Goal: Information Seeking & Learning: Get advice/opinions

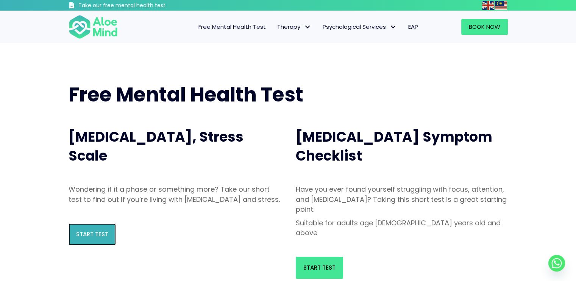
click at [104, 238] on span "Start Test" at bounding box center [92, 234] width 32 height 8
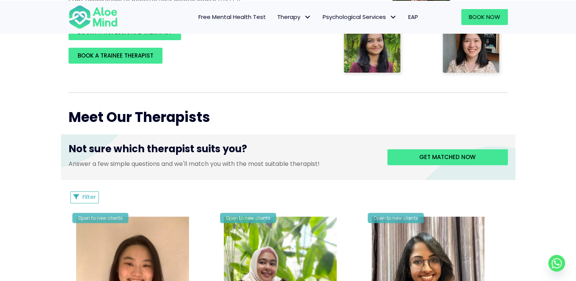
scroll to position [215, 0]
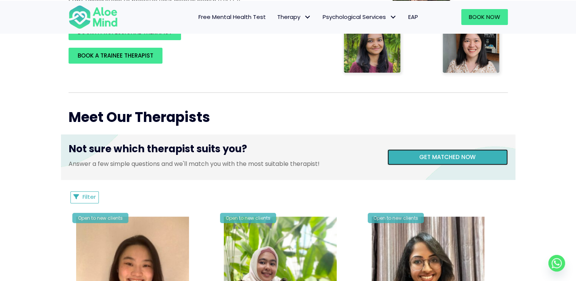
click at [405, 156] on link "Get matched now" at bounding box center [447, 157] width 120 height 16
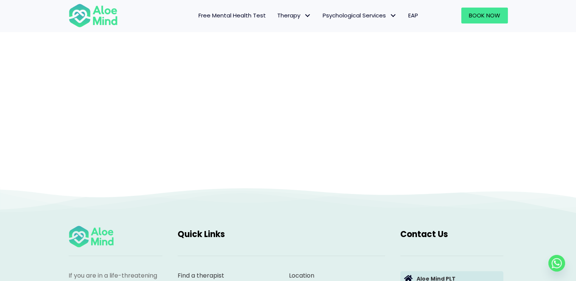
scroll to position [78, 0]
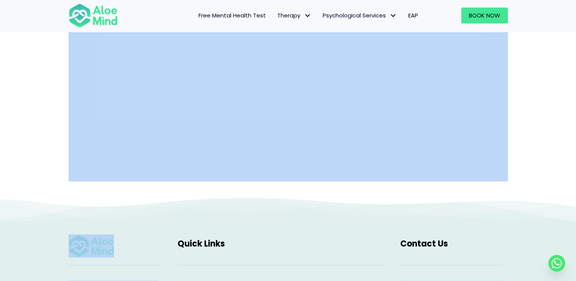
drag, startPoint x: 188, startPoint y: 33, endPoint x: 202, endPoint y: 194, distance: 161.5
click at [202, 194] on div "Take our free mental health test Free Mental Health Test Therapy Individual the…" at bounding box center [288, 223] width 576 height 603
click at [202, 194] on div at bounding box center [288, 80] width 576 height 232
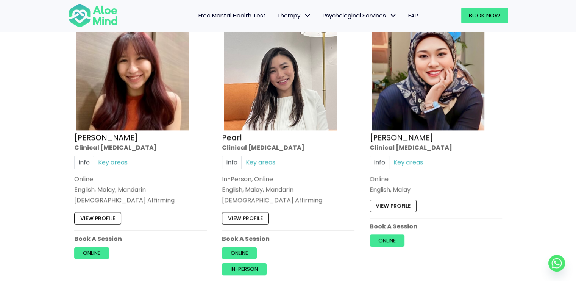
scroll to position [715, 0]
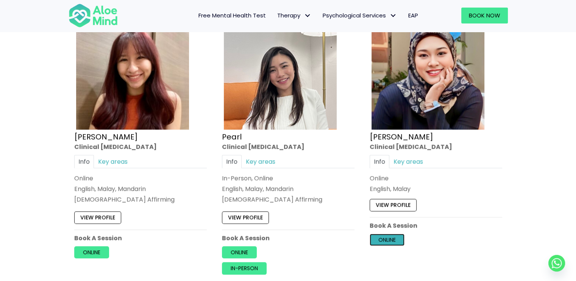
click at [378, 239] on link "Online" at bounding box center [386, 240] width 35 height 12
